Goal: Information Seeking & Learning: Learn about a topic

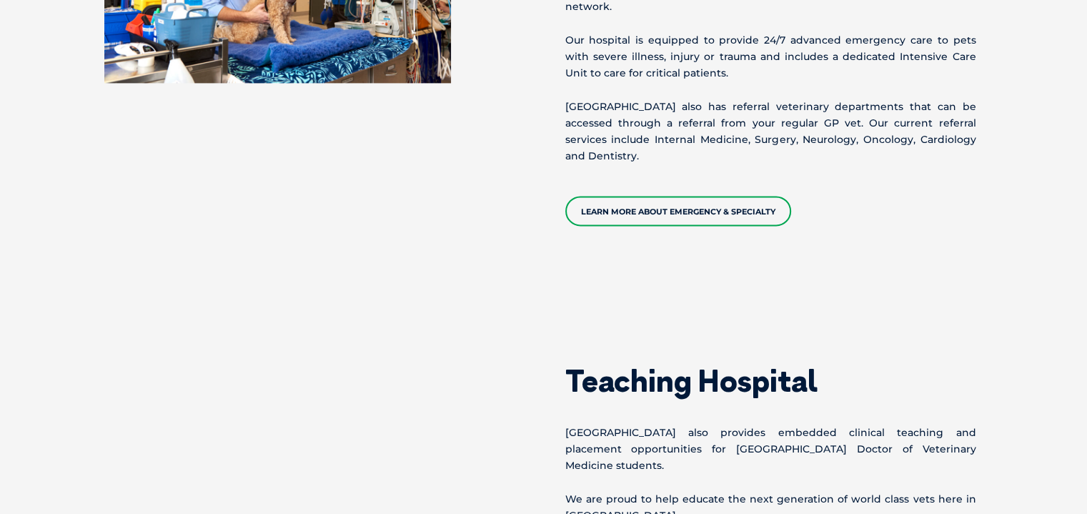
scroll to position [2038, 0]
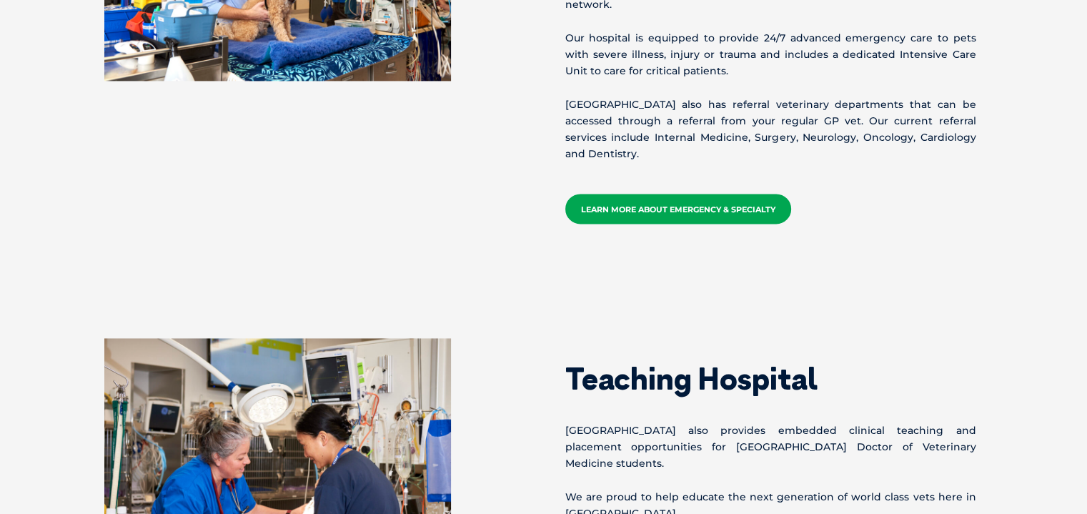
click at [592, 194] on link "Learn more about emergency & specialty" at bounding box center [678, 209] width 226 height 30
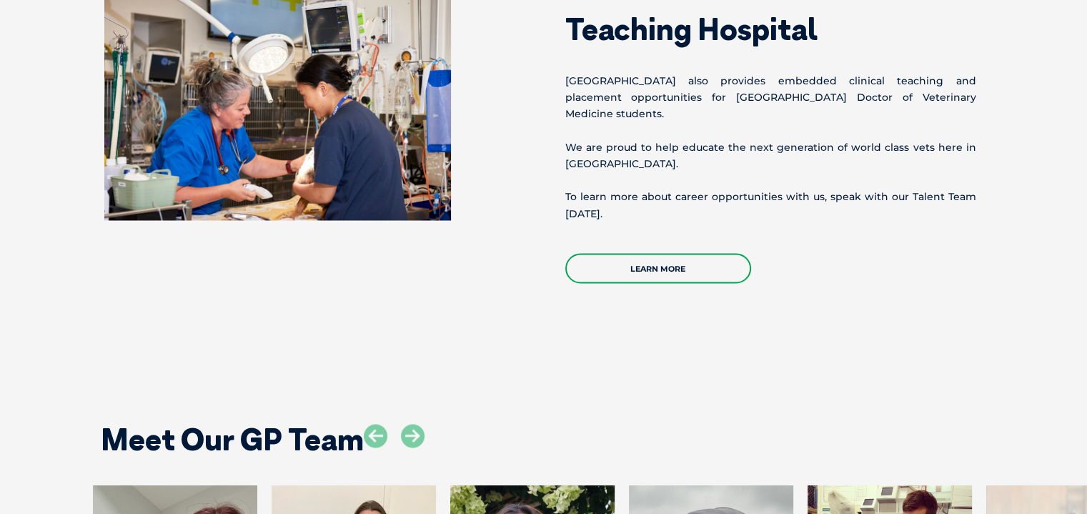
scroll to position [2389, 0]
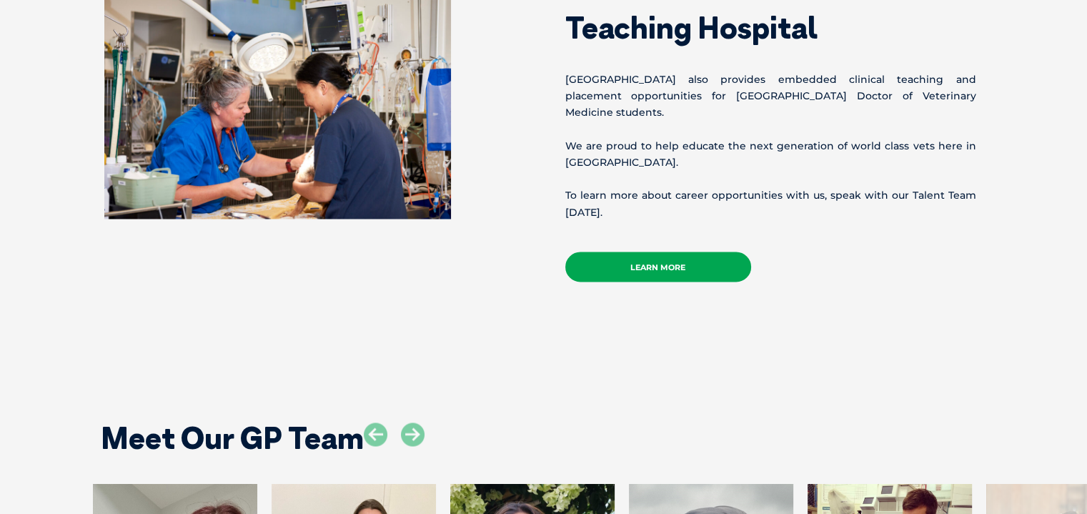
click at [672, 252] on link "Learn more" at bounding box center [658, 267] width 186 height 30
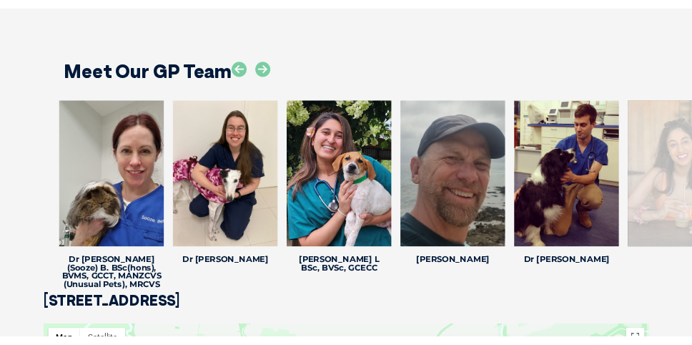
scroll to position [2711, 0]
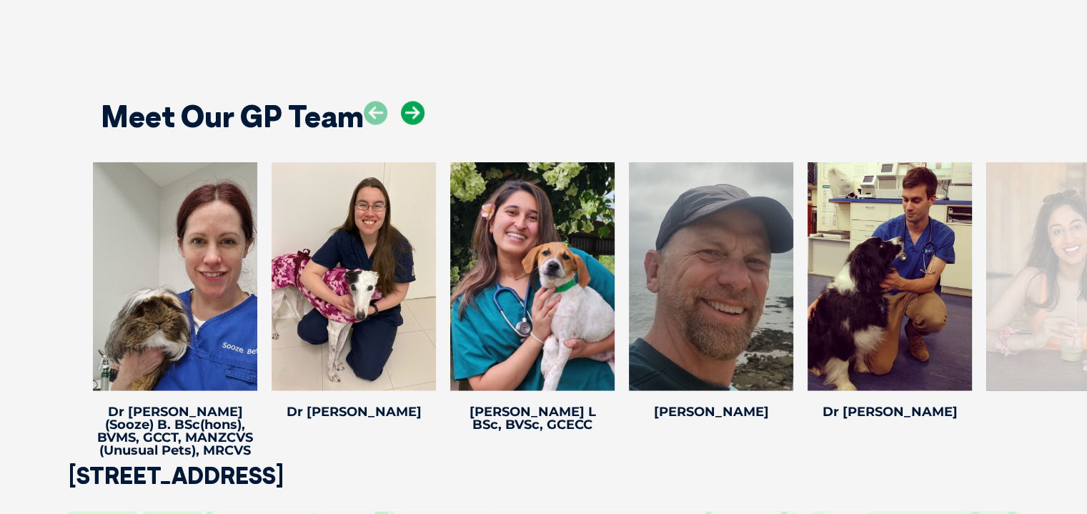
click at [409, 104] on icon at bounding box center [413, 113] width 24 height 24
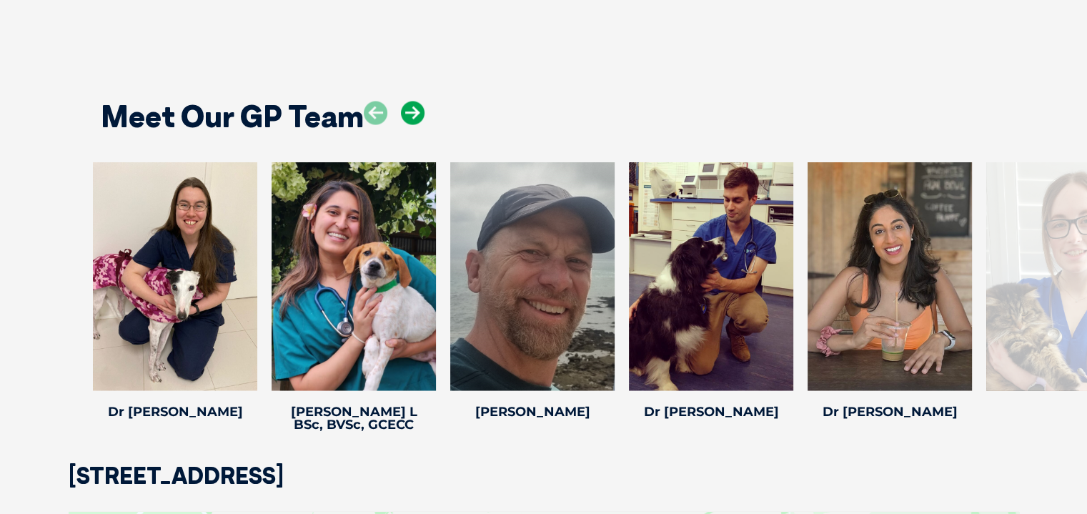
click at [409, 104] on icon at bounding box center [413, 113] width 24 height 24
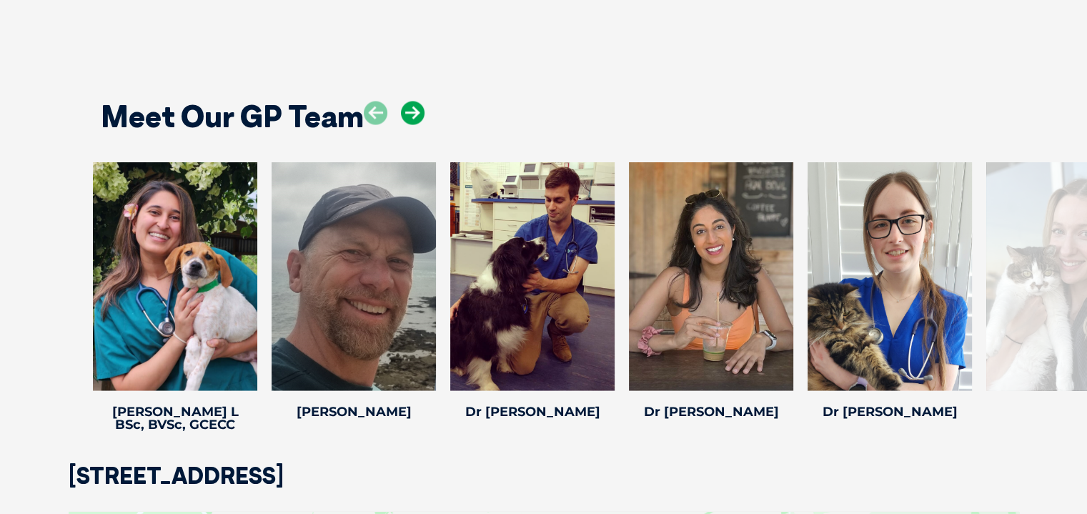
click at [409, 104] on icon at bounding box center [413, 113] width 24 height 24
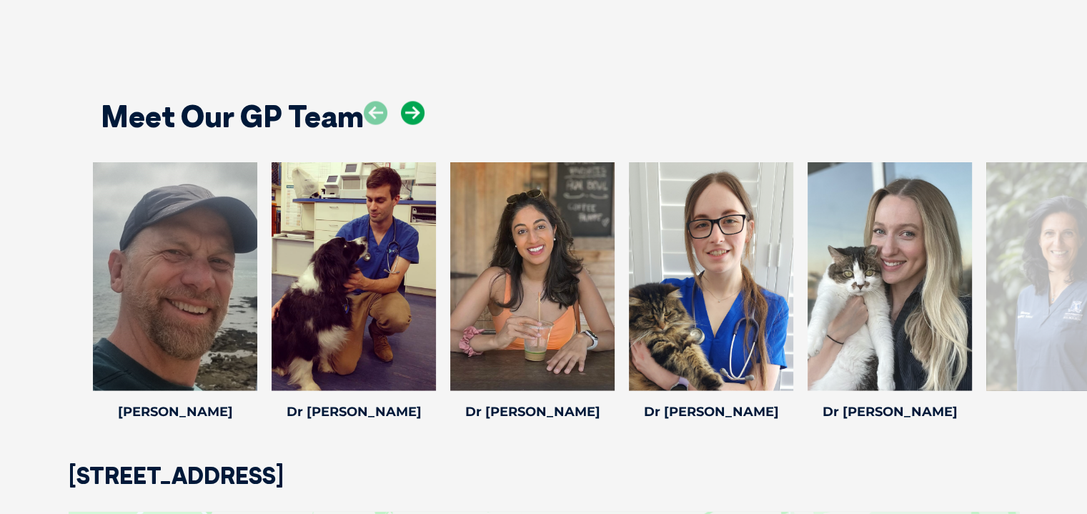
click at [409, 104] on icon at bounding box center [413, 113] width 24 height 24
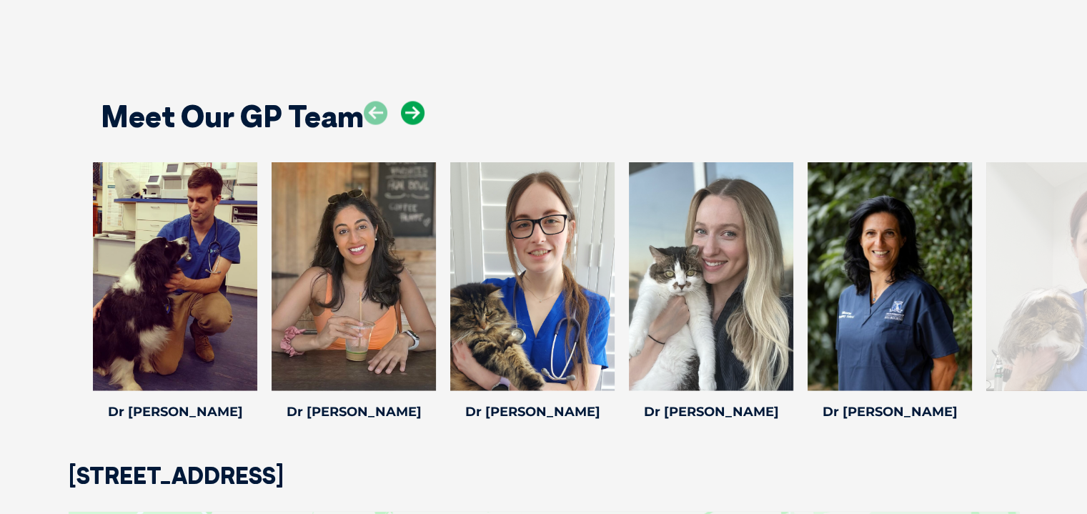
click at [409, 104] on icon at bounding box center [413, 113] width 24 height 24
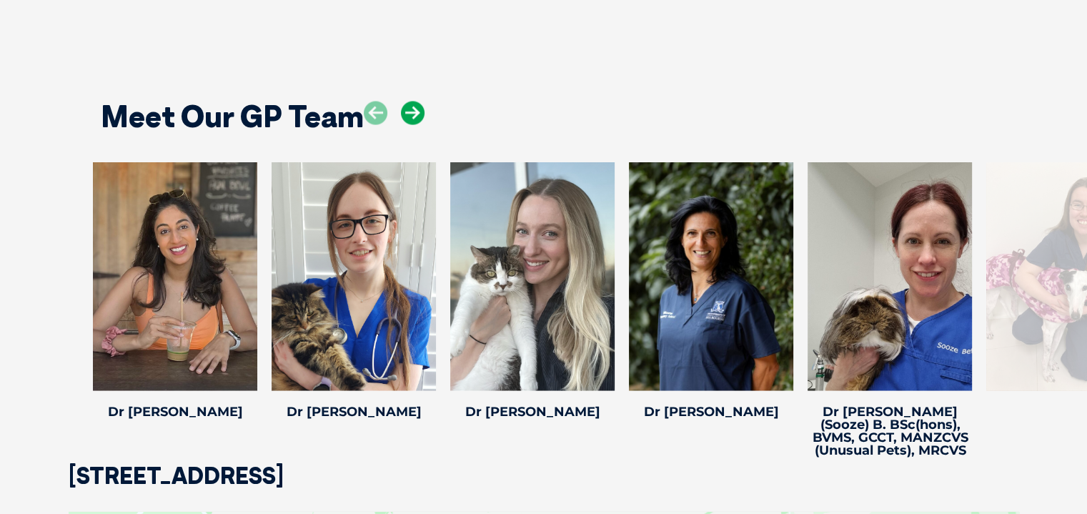
click at [409, 104] on icon at bounding box center [413, 113] width 24 height 24
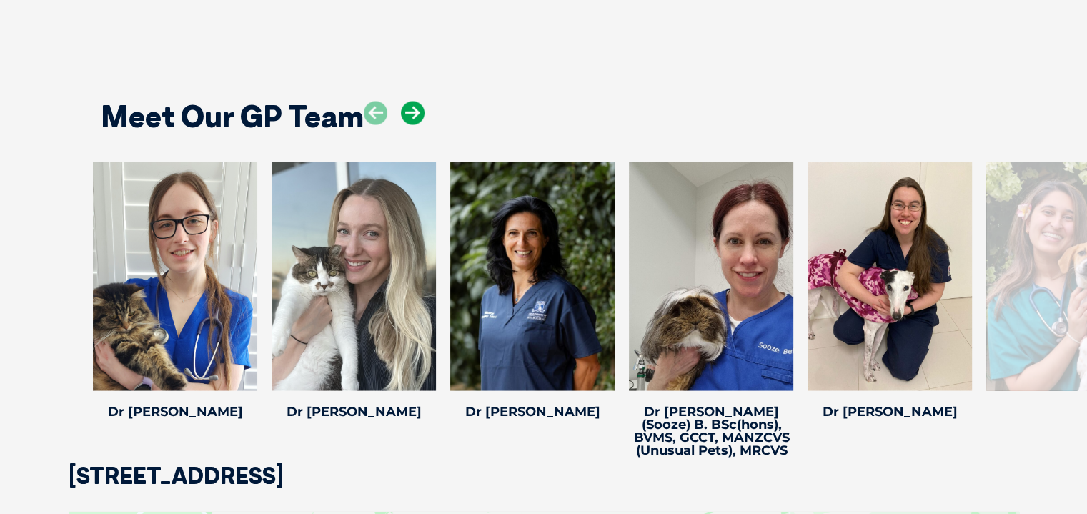
click at [409, 104] on icon at bounding box center [413, 113] width 24 height 24
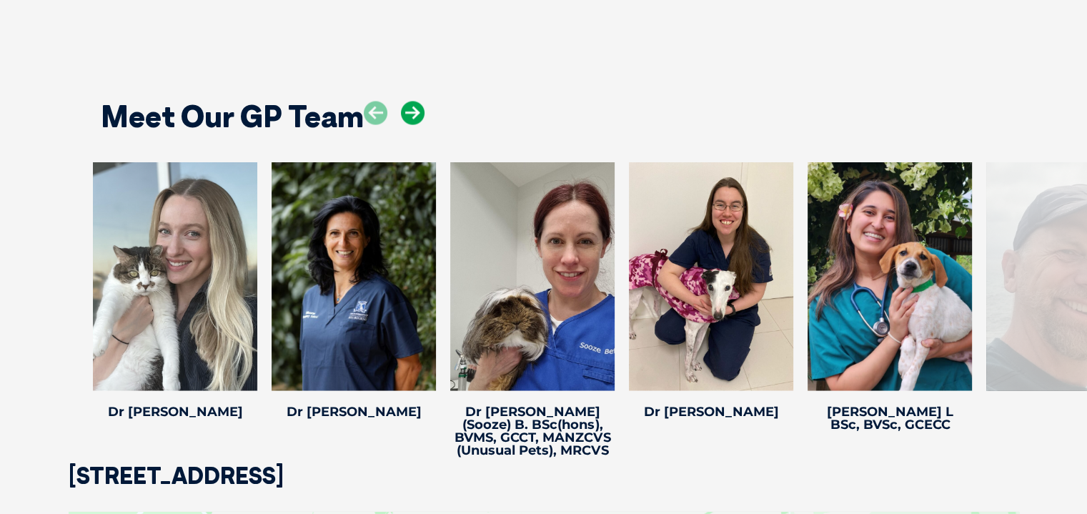
click at [409, 104] on icon at bounding box center [413, 113] width 24 height 24
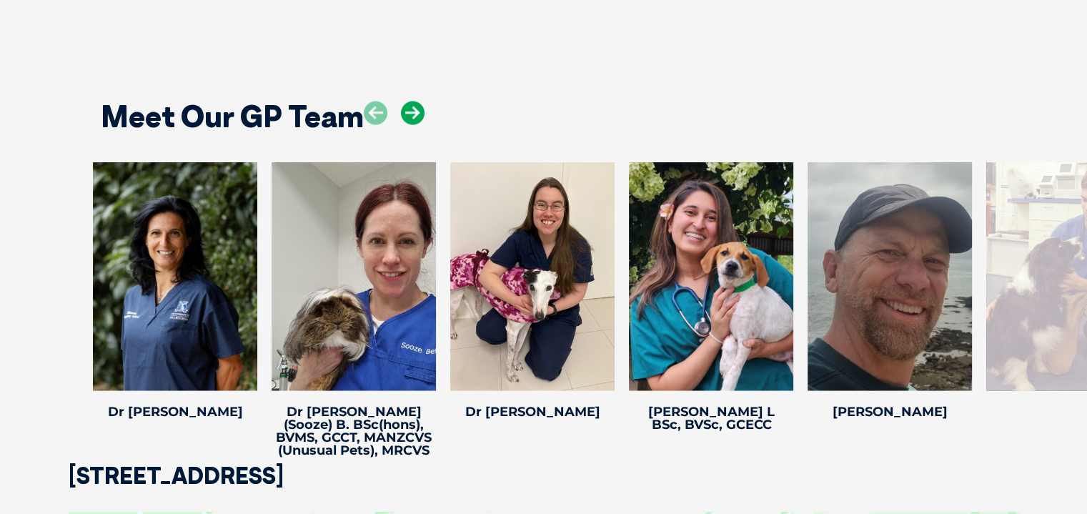
click at [409, 104] on icon at bounding box center [413, 113] width 24 height 24
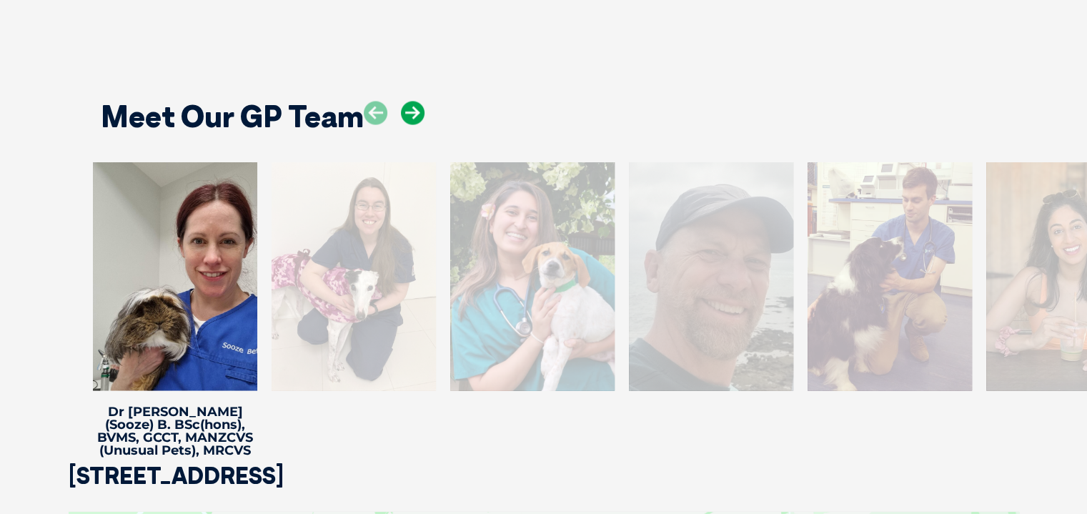
click at [409, 104] on icon at bounding box center [413, 113] width 24 height 24
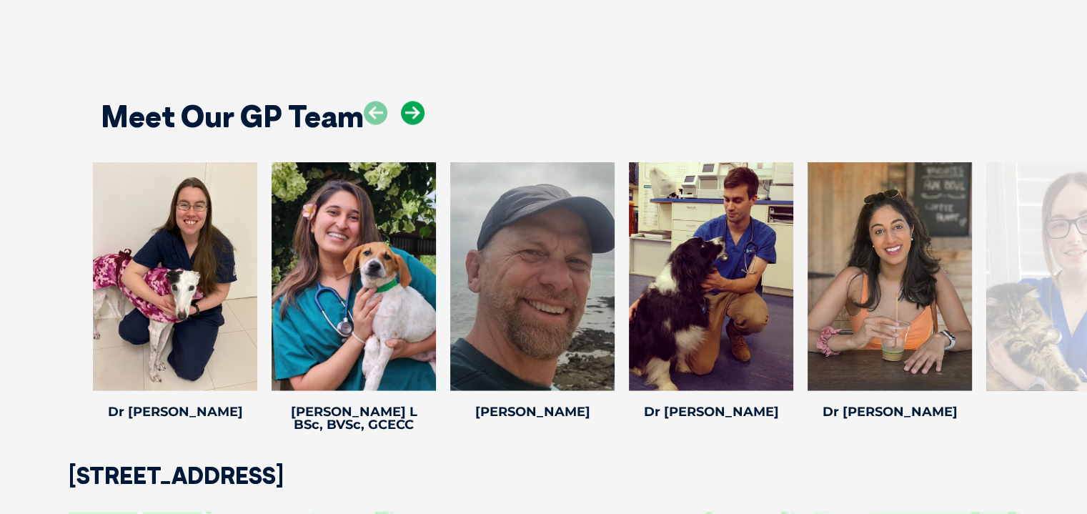
click at [409, 104] on icon at bounding box center [413, 113] width 24 height 24
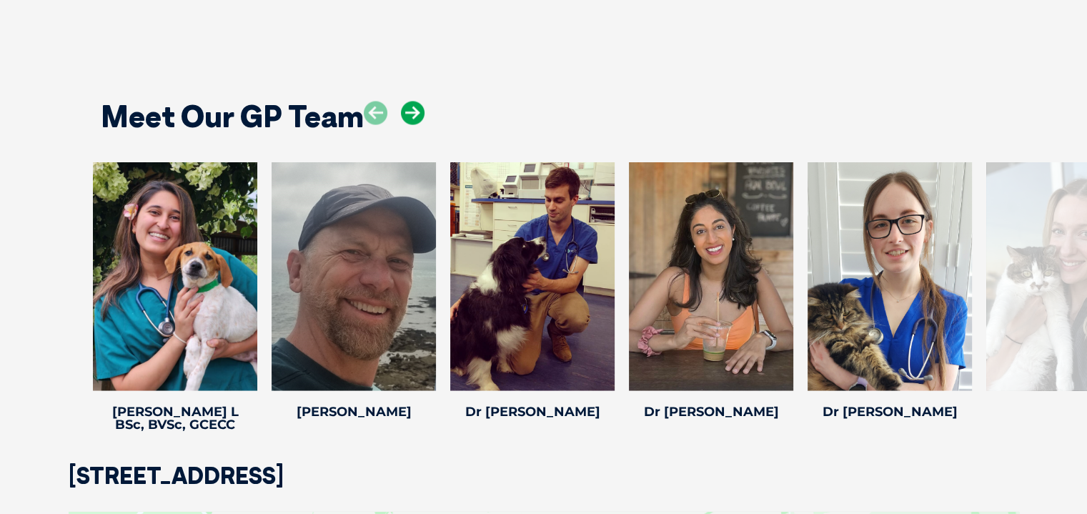
click at [409, 104] on icon at bounding box center [413, 113] width 24 height 24
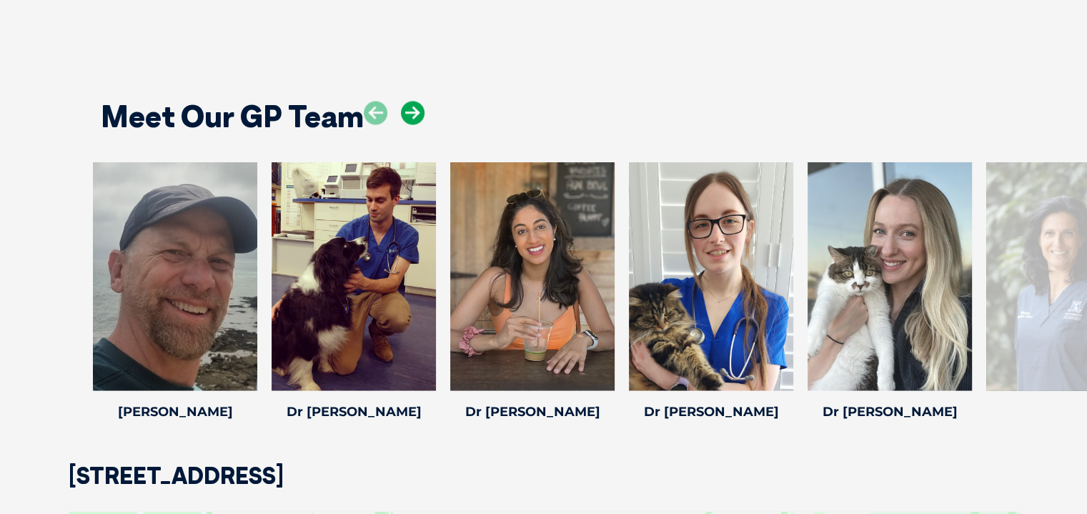
click at [409, 104] on icon at bounding box center [413, 113] width 24 height 24
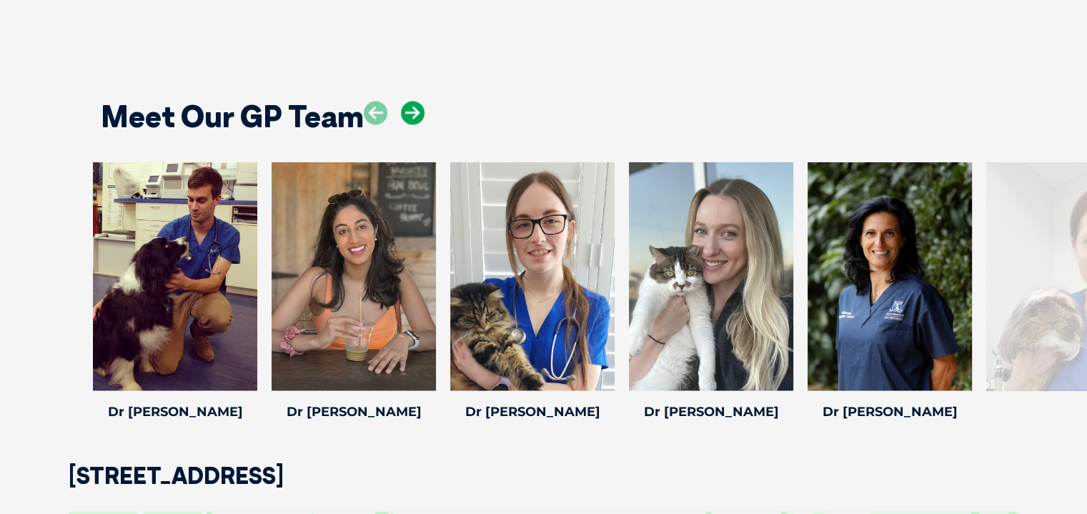
click at [409, 104] on icon at bounding box center [413, 113] width 24 height 24
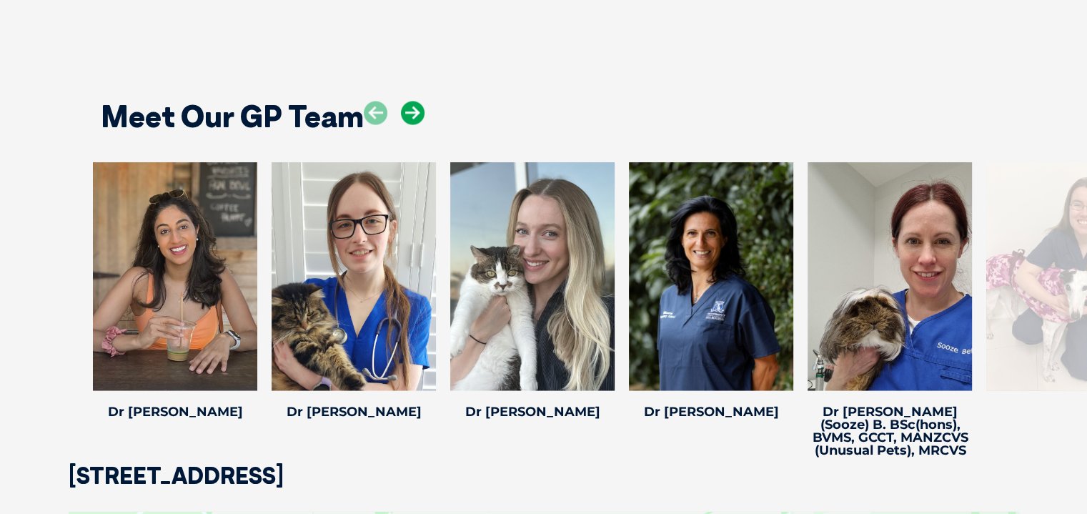
click at [409, 104] on icon at bounding box center [413, 113] width 24 height 24
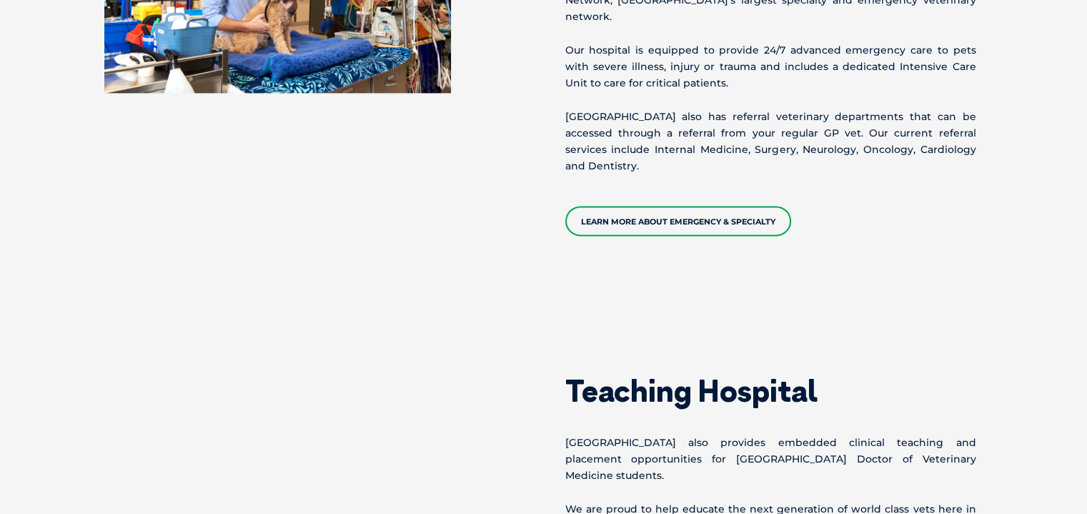
scroll to position [2027, 0]
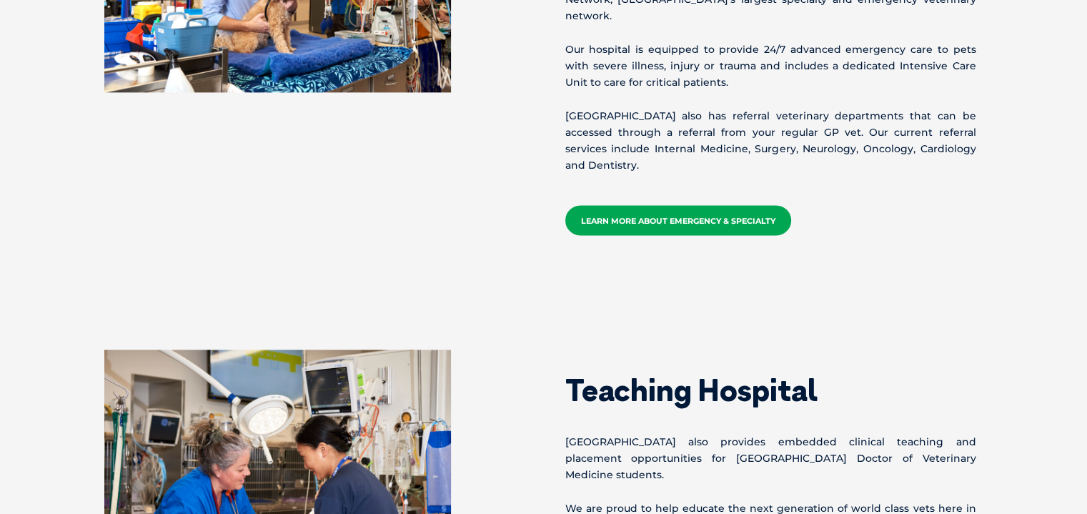
click at [623, 205] on link "Learn more about emergency & specialty" at bounding box center [678, 220] width 226 height 30
